Goal: Information Seeking & Learning: Check status

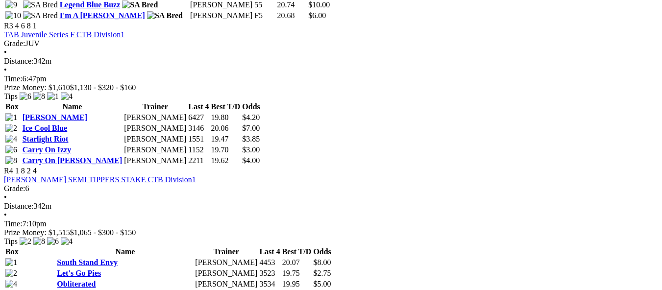
scroll to position [784, 0]
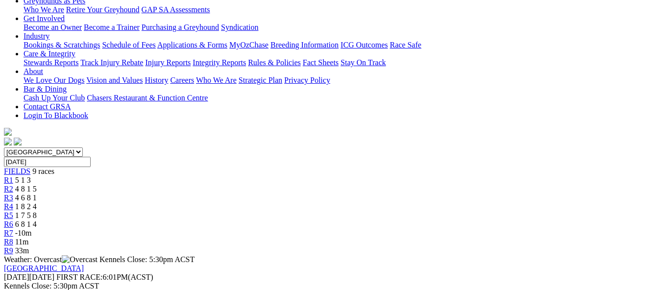
scroll to position [147, 0]
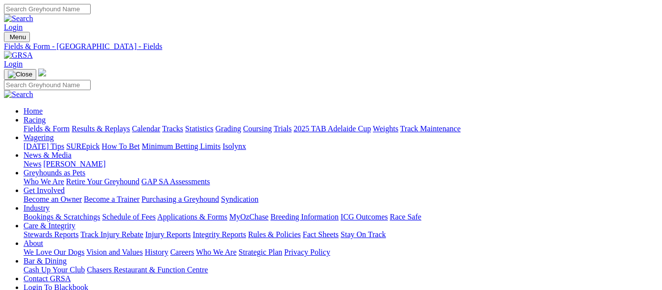
click at [127, 124] on link "Results & Replays" at bounding box center [101, 128] width 58 height 8
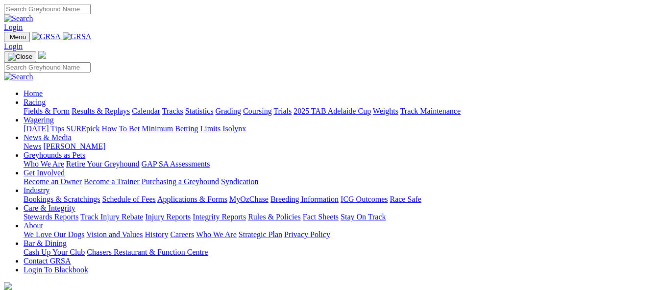
click at [125, 107] on link "Results & Replays" at bounding box center [101, 111] width 58 height 8
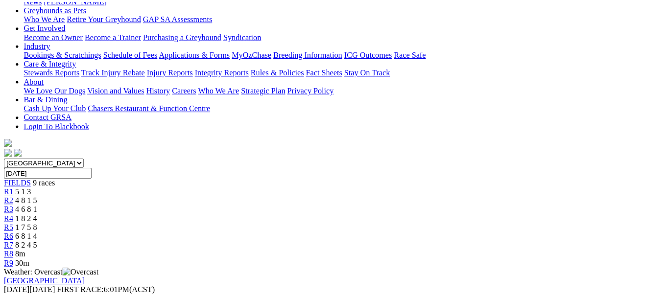
scroll to position [147, 0]
